Goal: Transaction & Acquisition: Subscribe to service/newsletter

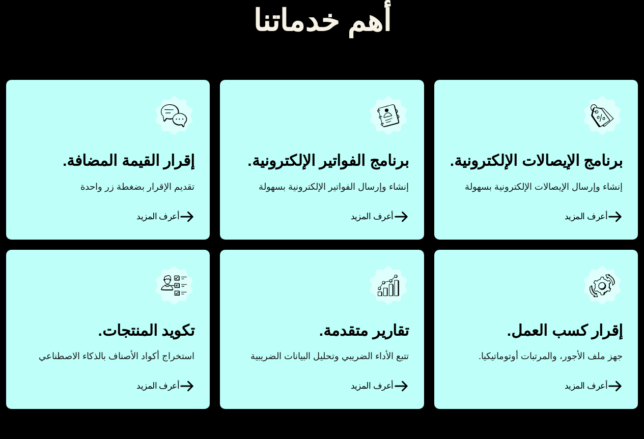
scroll to position [458, 0]
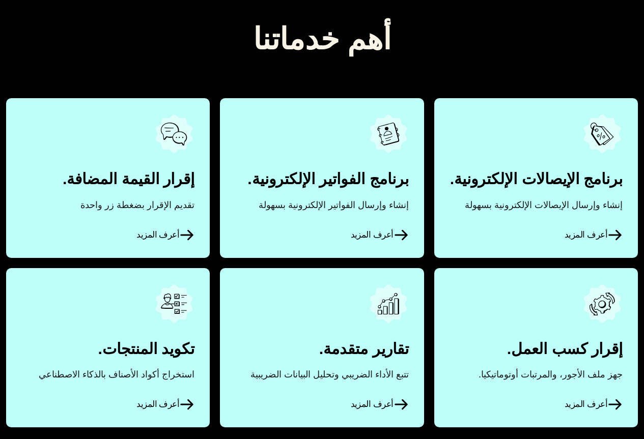
click at [568, 198] on link "أعرف المزيد" at bounding box center [536, 177] width 204 height 159
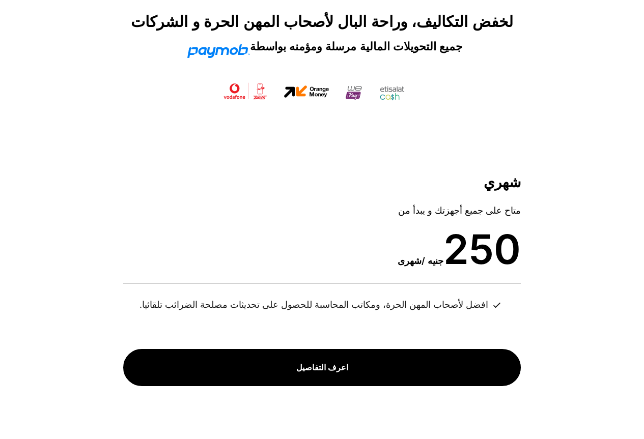
scroll to position [3659, 0]
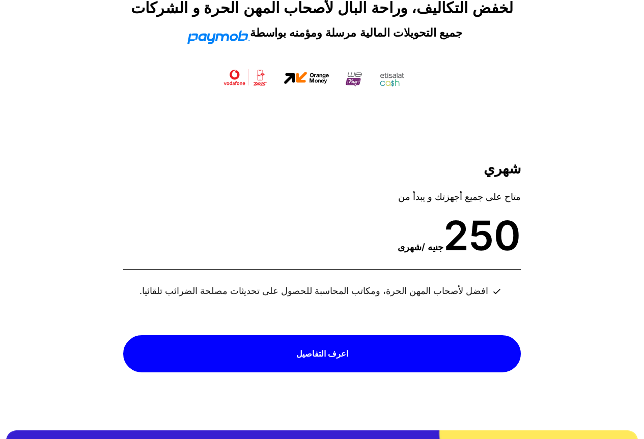
click at [304, 345] on span "اعرف التفاصيل" at bounding box center [322, 354] width 52 height 19
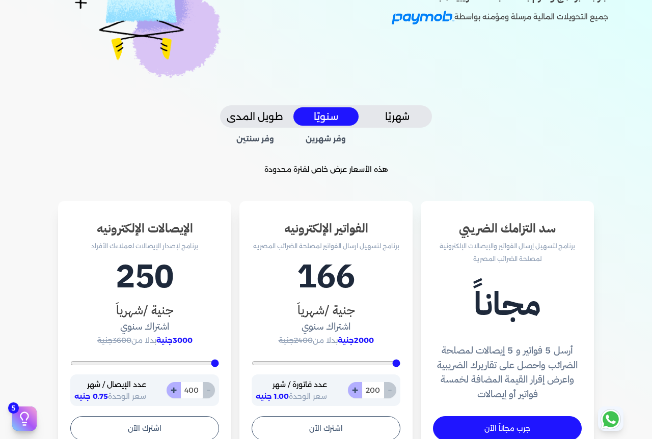
scroll to position [204, 0]
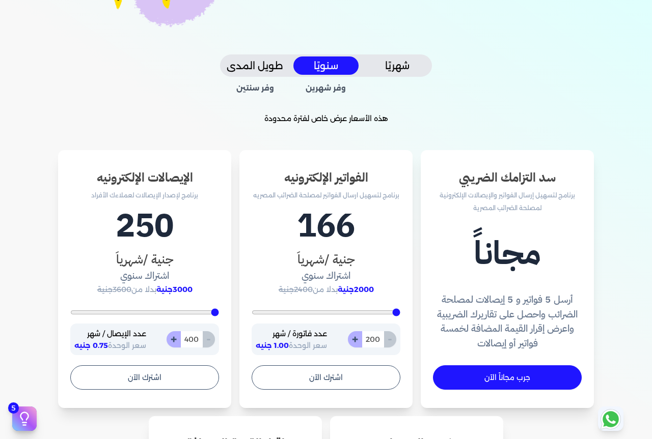
type input "504"
type input "852"
type input "1617"
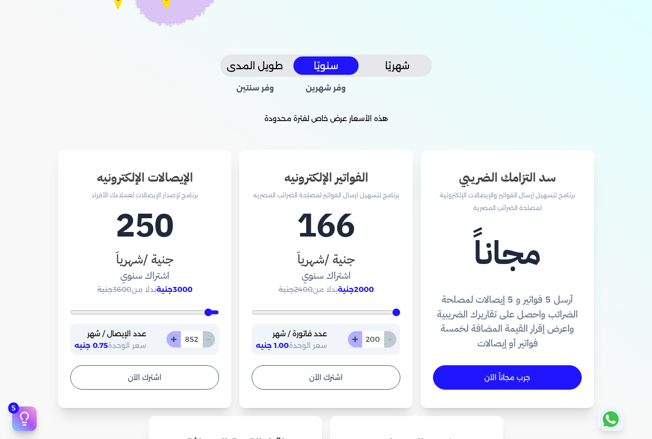
type input "1617"
type input "3078"
type input "3426"
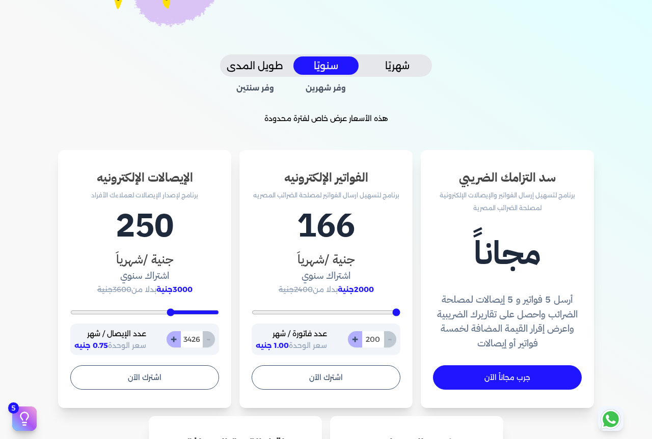
type input "3600"
type input "3704"
type input "3739"
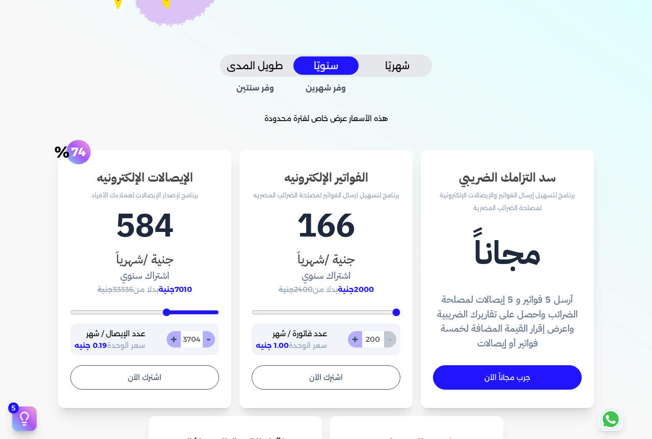
type input "3739"
type input "3809"
type input "3878"
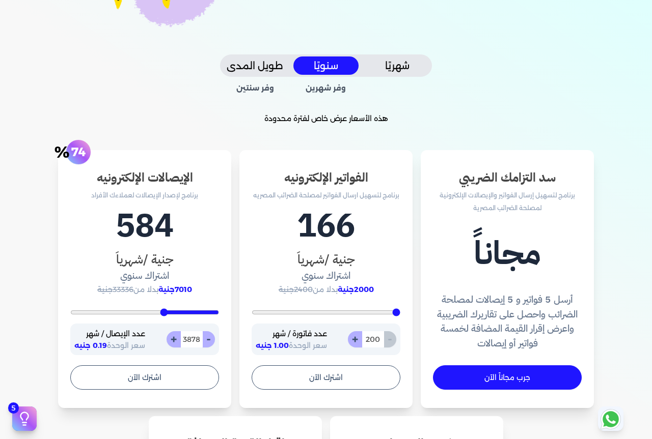
type input "3983"
type input "4122"
type input "4226"
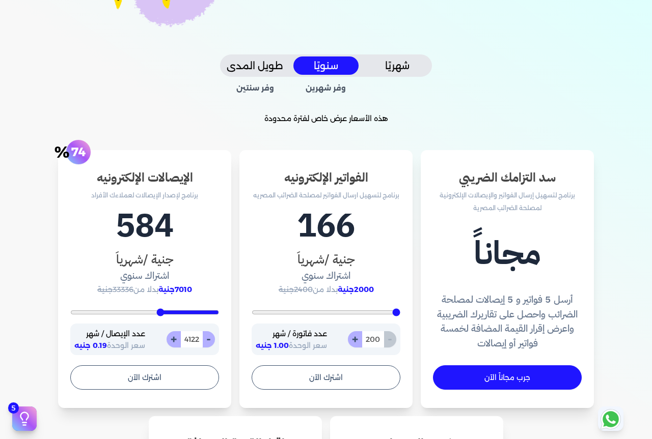
type input "4226"
type input "4296"
type input "4365"
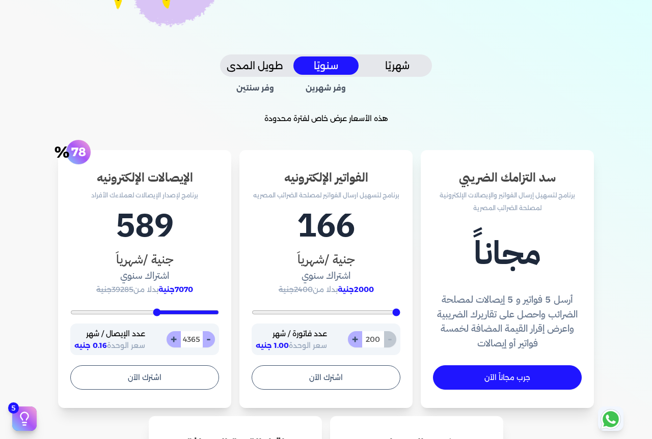
type input "4504"
type input "4609"
type input "4748"
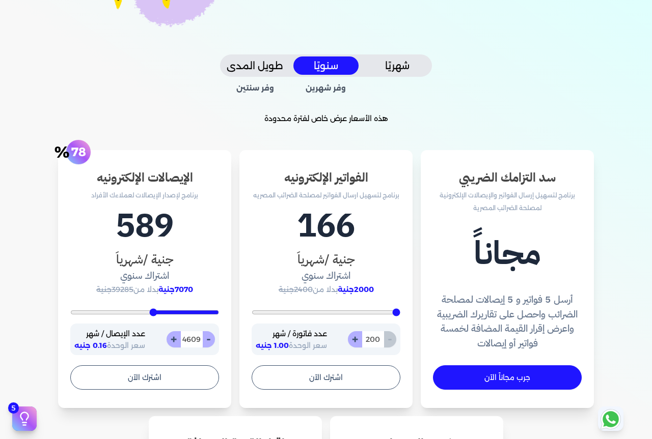
type input "4748"
type input "4957"
type input "5130"
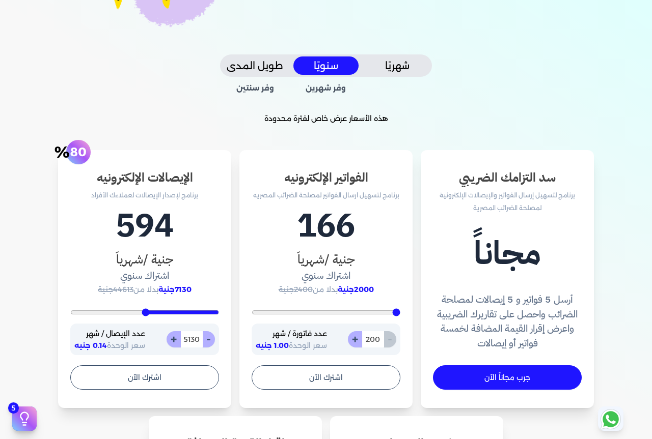
type input "5339"
type input "5478"
type input "5617"
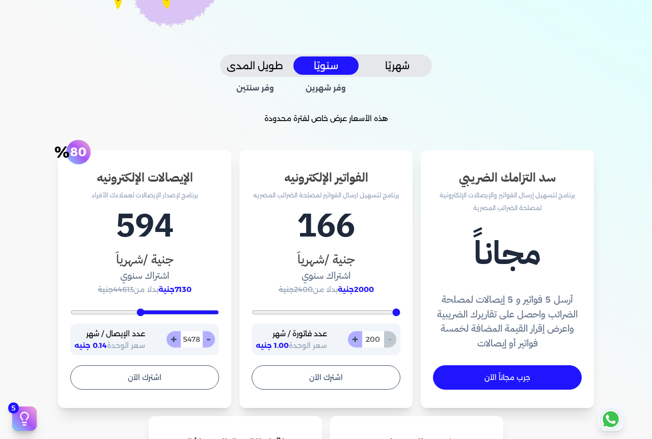
type input "5617"
type input "5722"
type input "5757"
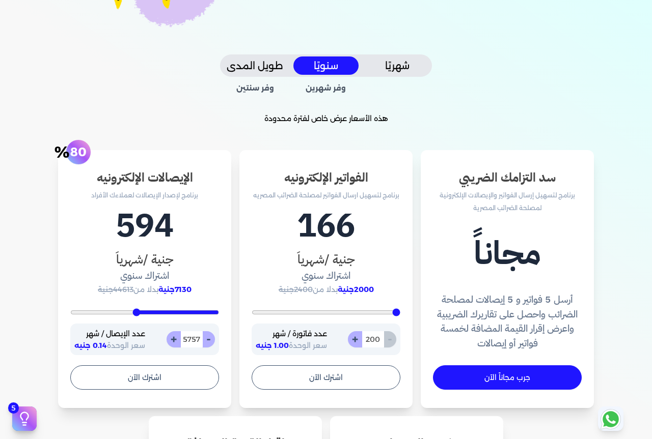
type input "5791"
type input "5826"
type input "5965"
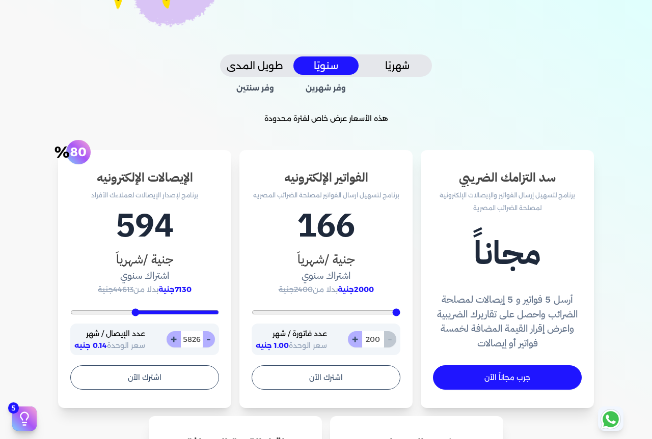
type input "5965"
type input "6174"
type input "6313"
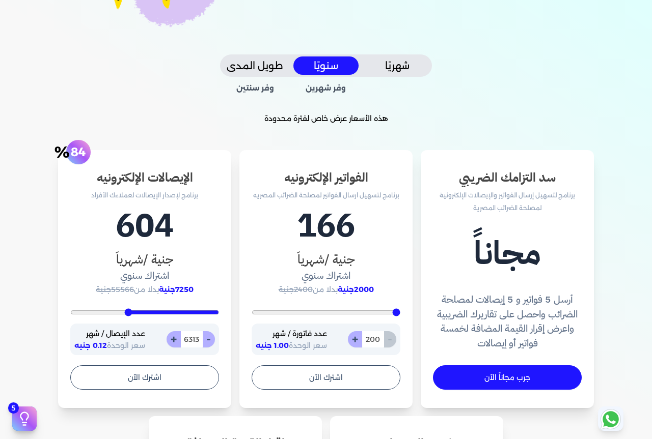
type input "6487"
type input "6696"
type input "6835"
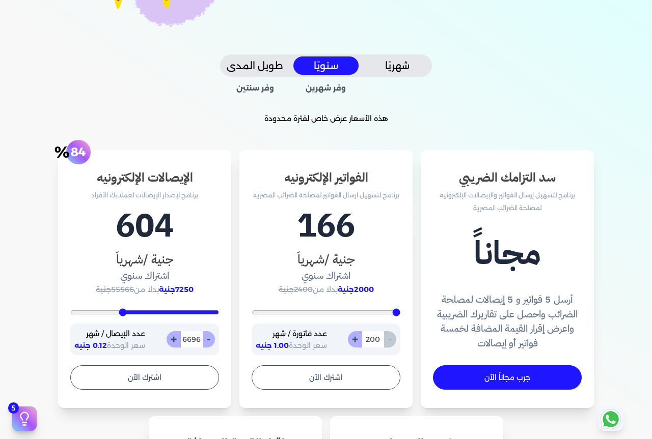
type input "6835"
type input "7043"
type input "7113"
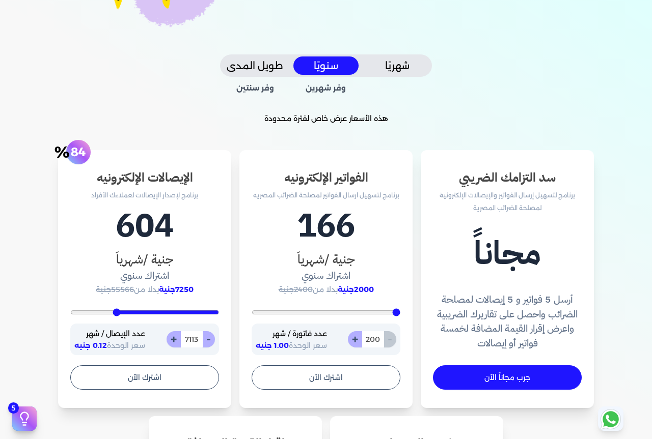
type input "7217"
type input "7322"
type input "7426"
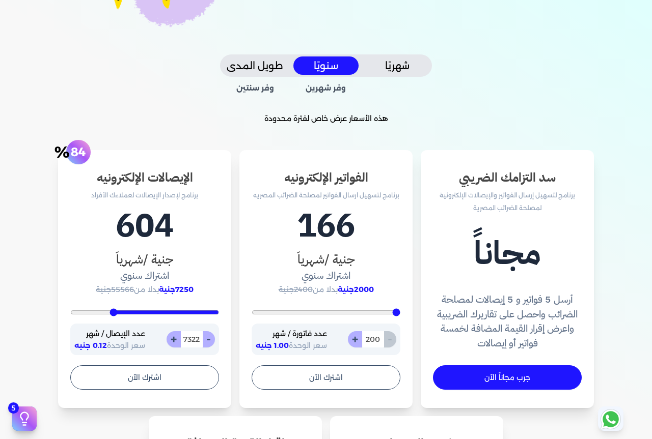
type input "7426"
type input "7530"
type input "7635"
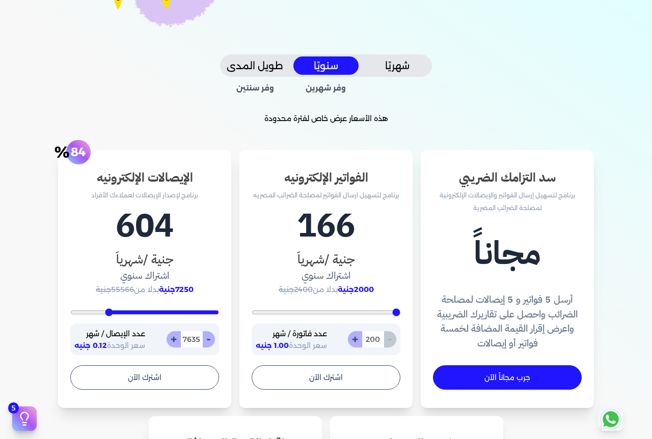
type input "7739"
type input "7774"
type input "7843"
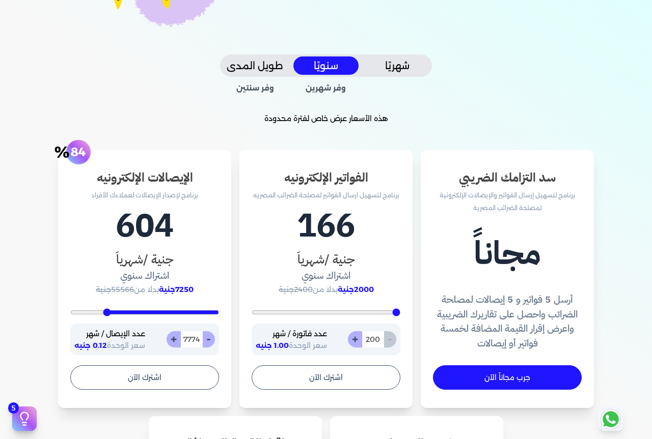
type input "7843"
type input "7878"
type input "7983"
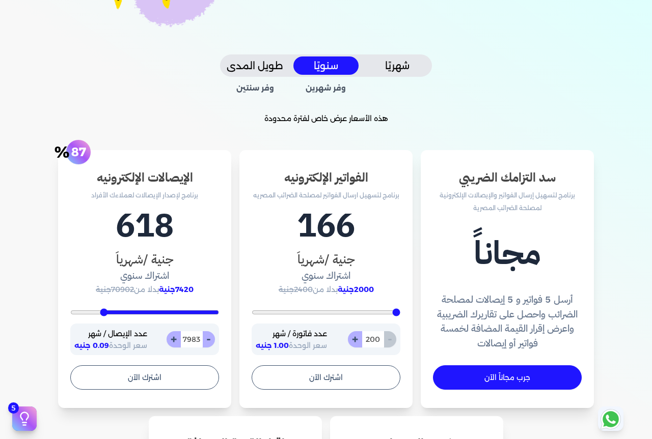
type input "8052"
type input "8157"
type input "8261"
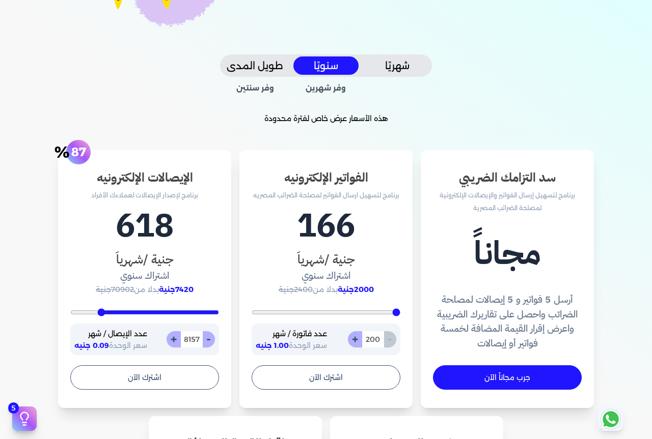
type input "8261"
type input "8365"
type input "8504"
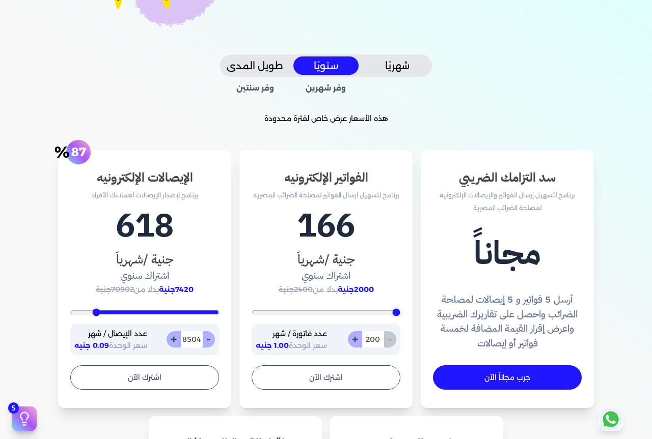
type input "8609"
type input "8713"
type input "8748"
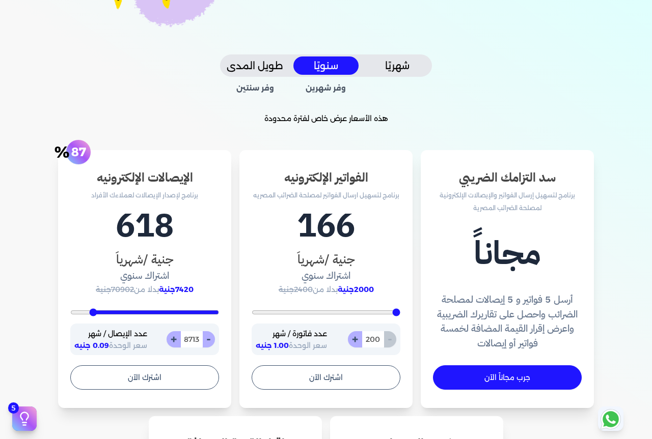
type input "8748"
type input "8852"
type input "8887"
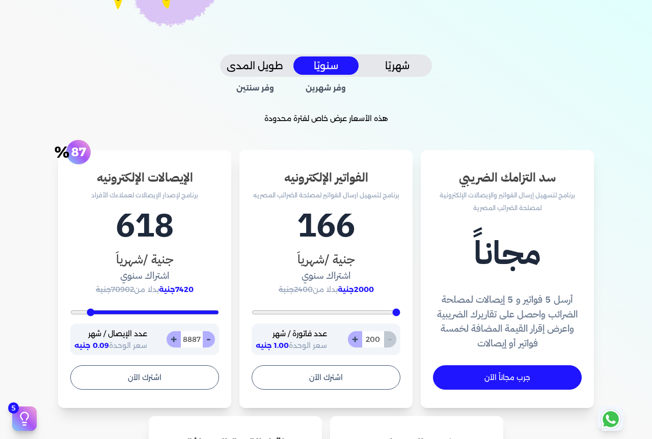
type input "8991"
type input "9096"
type input "9130"
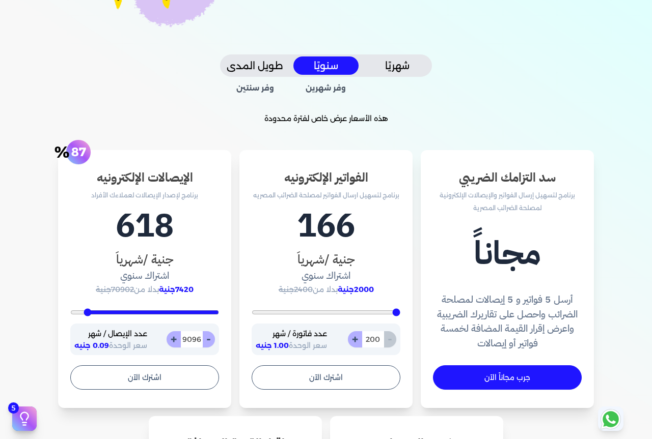
type input "9130"
type input "9165"
type input "9200"
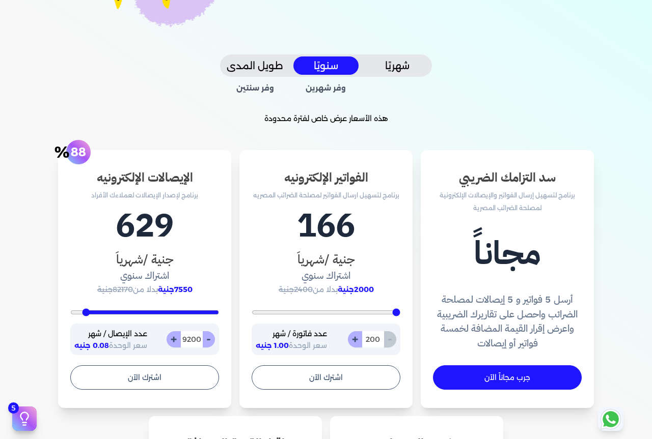
type input "9270"
type input "9374"
type input "9409"
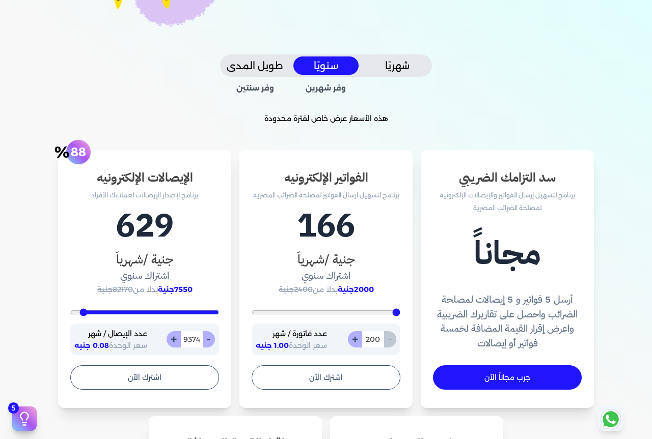
type input "9409"
type input "9443"
type input "9478"
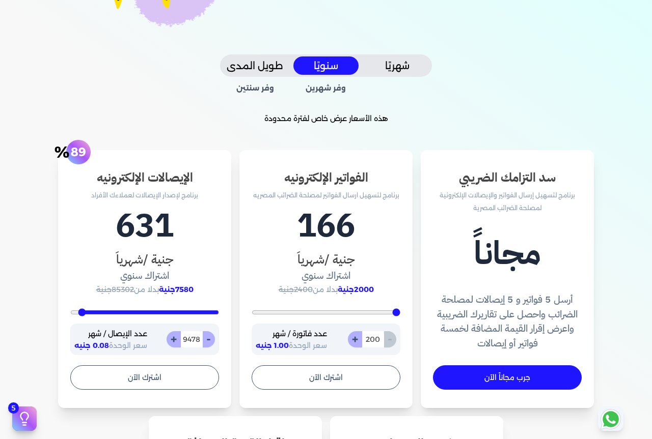
type input "9548"
type input "9583"
type input "9617"
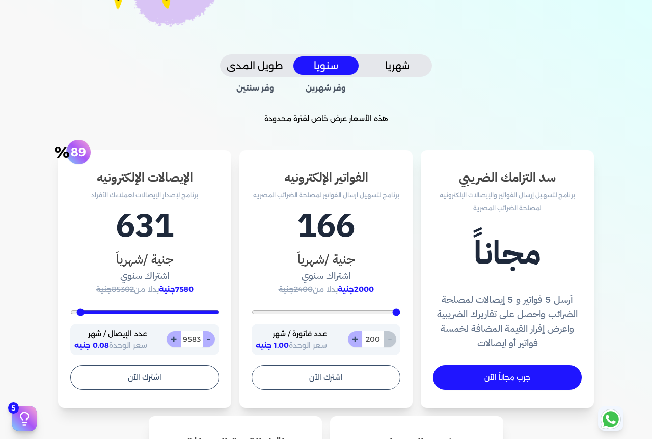
type input "9617"
type input "9652"
type input "9687"
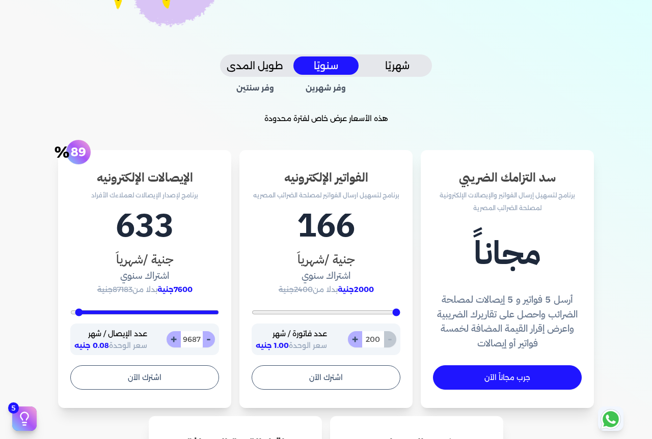
type input "9722"
type input "9791"
type input "9861"
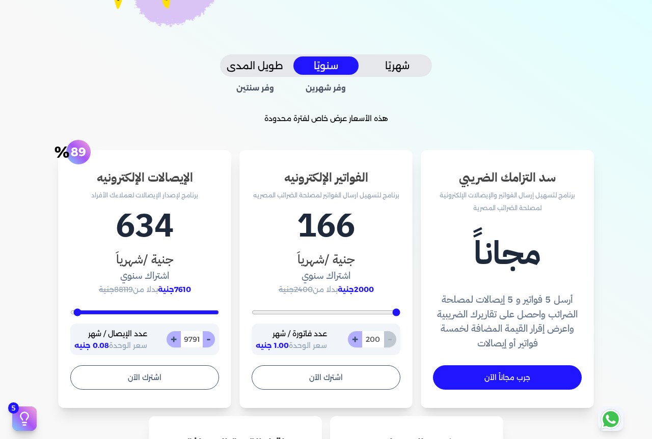
type input "9861"
type input "9896"
type input "9930"
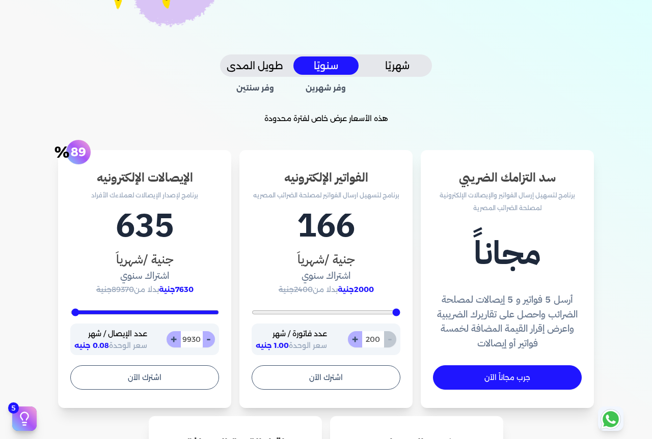
type input "9965"
type input "10000"
type input "9861"
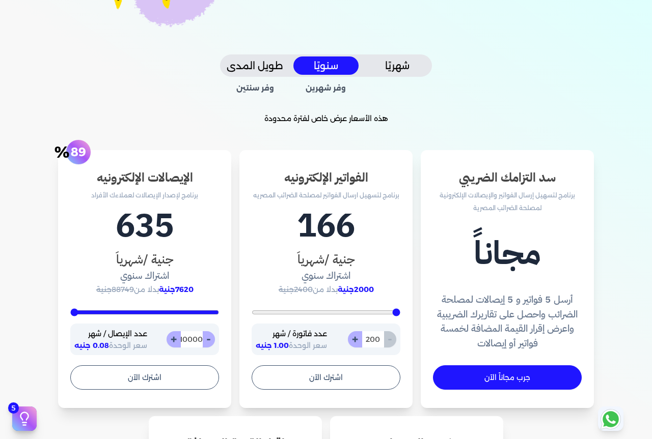
type input "9861"
type input "9478"
type input "9235"
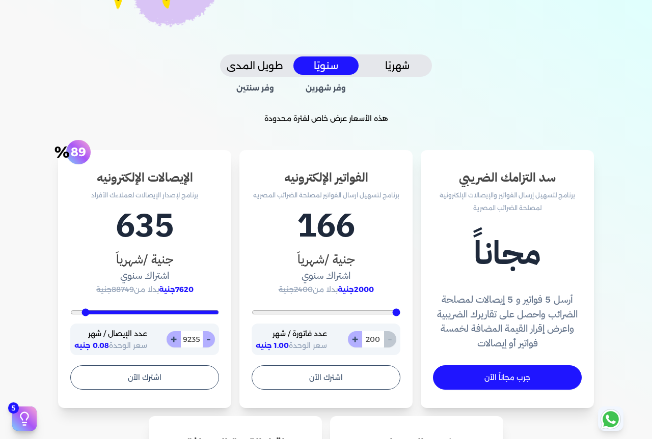
type input "9096"
type input "8922"
type input "8678"
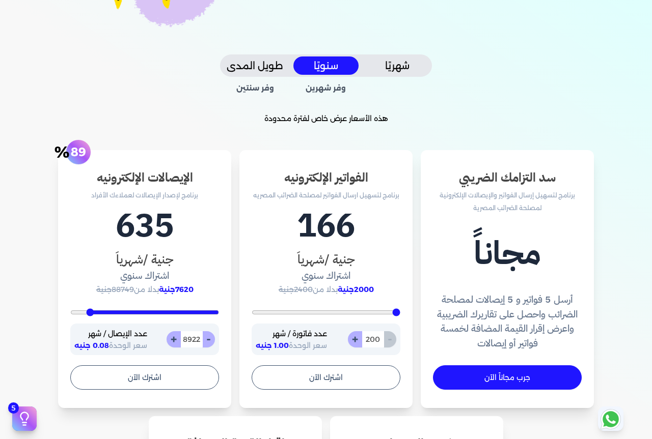
type input "8678"
type input "8365"
type input "8087"
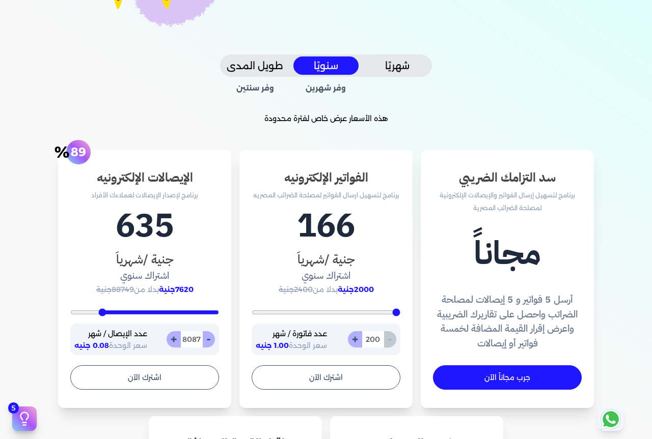
type input "7670"
type input "7426"
type input "7252"
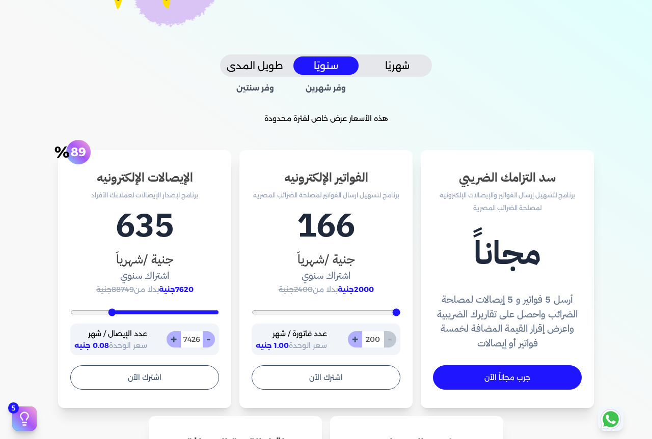
type input "7252"
type input "7043"
type input "6765"
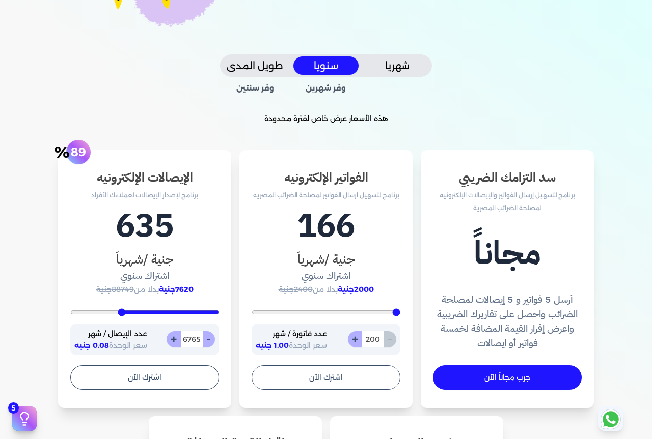
type input "6383"
type input "5965"
type input "5652"
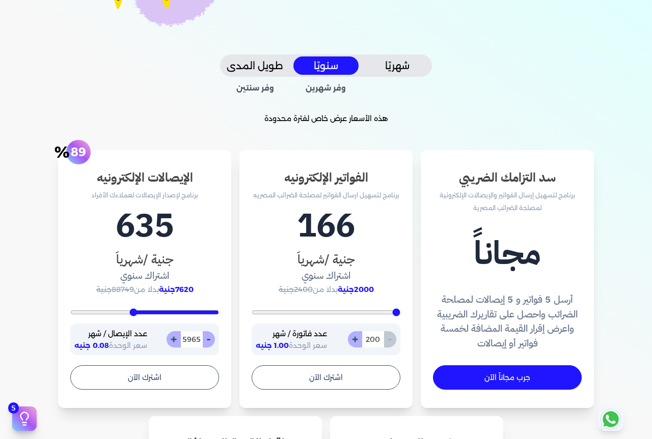
type input "5652"
type input "5339"
type input "5096"
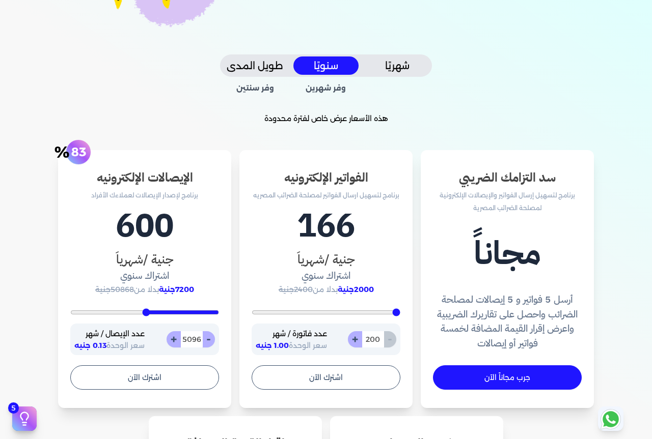
type input "4817"
type input "4504"
type input "3948"
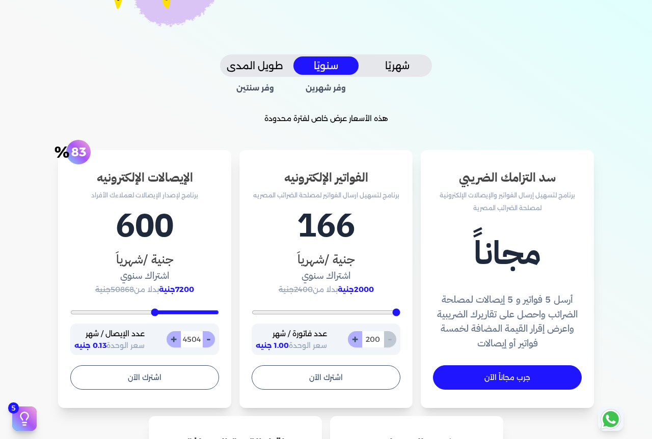
type input "3948"
type input "3461"
type input "3009"
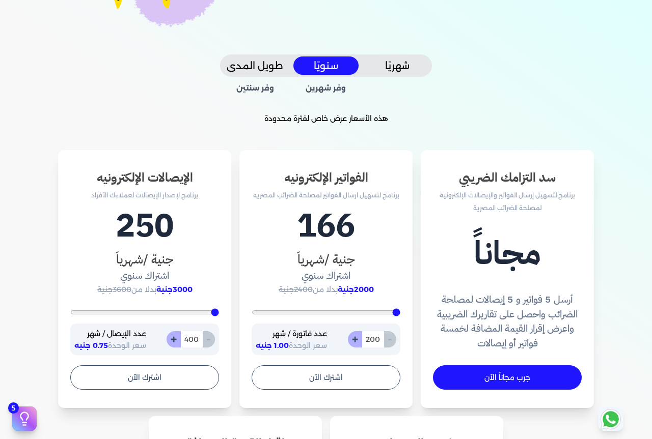
drag, startPoint x: 216, startPoint y: 313, endPoint x: 244, endPoint y: 307, distance: 28.1
click at [219, 311] on input "range" at bounding box center [144, 313] width 149 height 4
drag, startPoint x: 216, startPoint y: 313, endPoint x: 223, endPoint y: 313, distance: 7.6
click at [219, 313] on input "range" at bounding box center [144, 313] width 149 height 4
click at [211, 313] on input "range" at bounding box center [144, 313] width 149 height 4
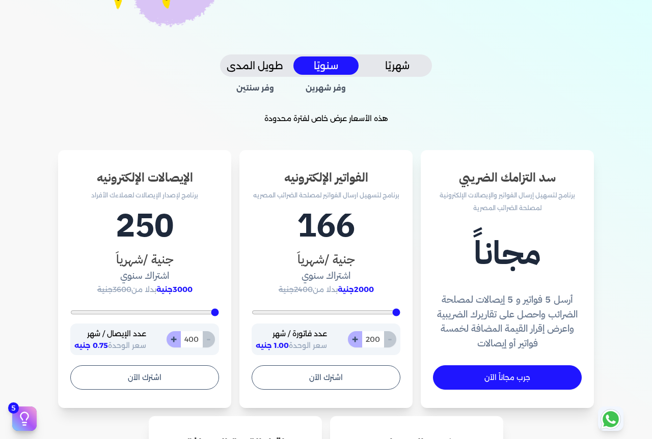
drag, startPoint x: 211, startPoint y: 313, endPoint x: 244, endPoint y: 299, distance: 35.6
click at [219, 311] on input "range" at bounding box center [144, 313] width 149 height 4
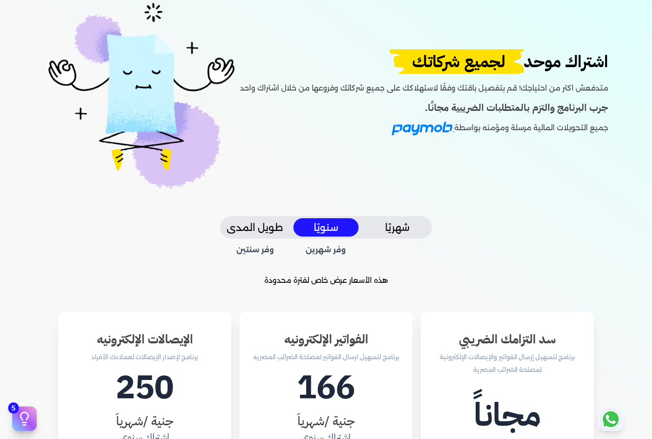
scroll to position [0, 0]
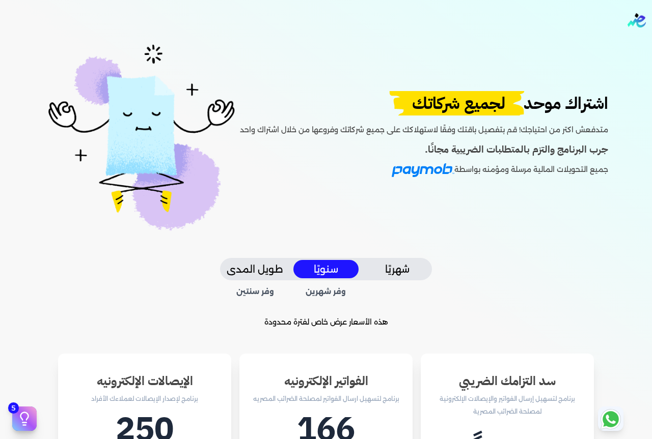
click at [398, 273] on button "شهريًا" at bounding box center [397, 269] width 65 height 19
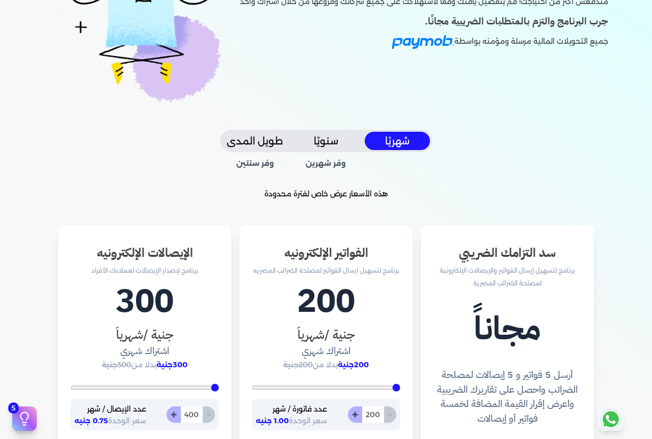
scroll to position [153, 0]
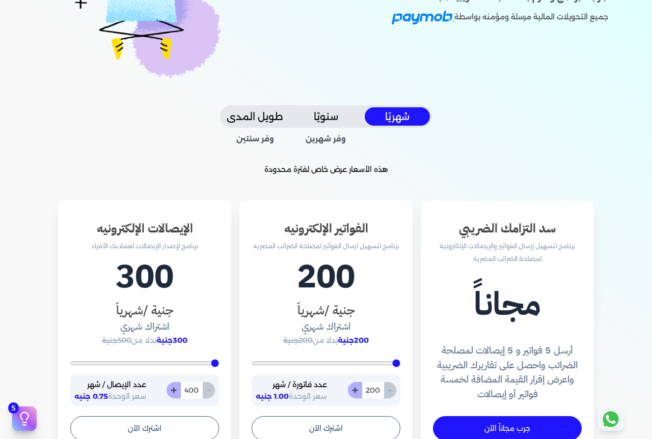
click at [271, 117] on button "طويل المدى" at bounding box center [254, 116] width 65 height 19
